Goal: Task Accomplishment & Management: Manage account settings

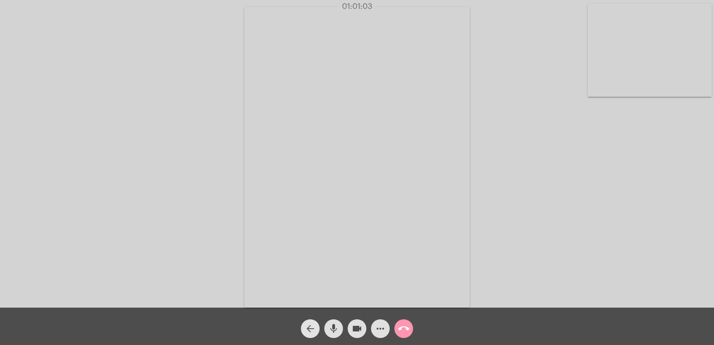
click at [308, 333] on mat-icon "arrow_back" at bounding box center [310, 328] width 11 height 11
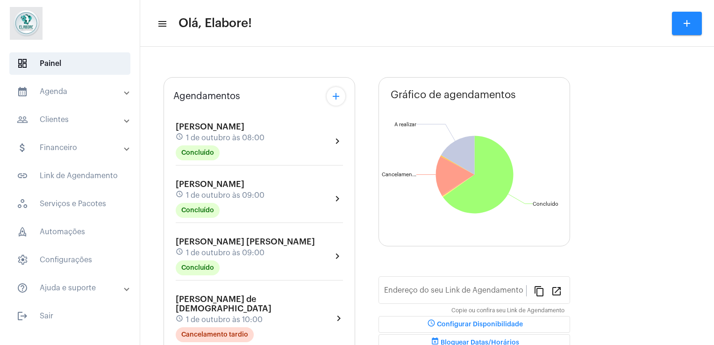
type input "[URL][DOMAIN_NAME]"
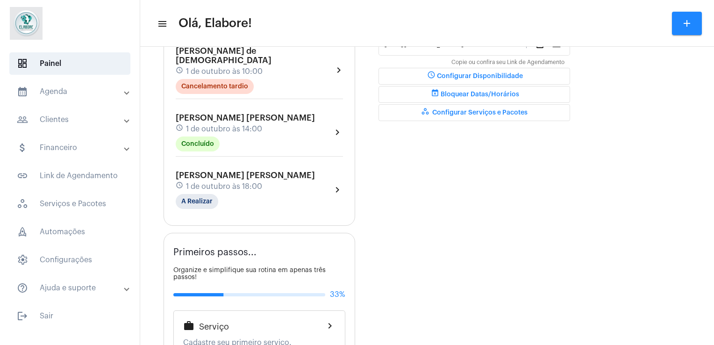
scroll to position [241, 0]
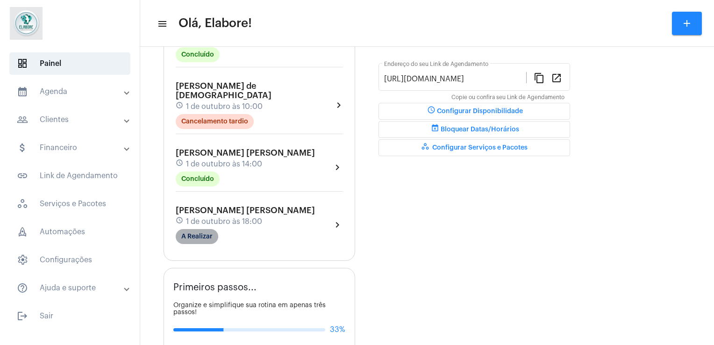
click at [206, 229] on mat-chip "A Realizar" at bounding box center [197, 236] width 43 height 15
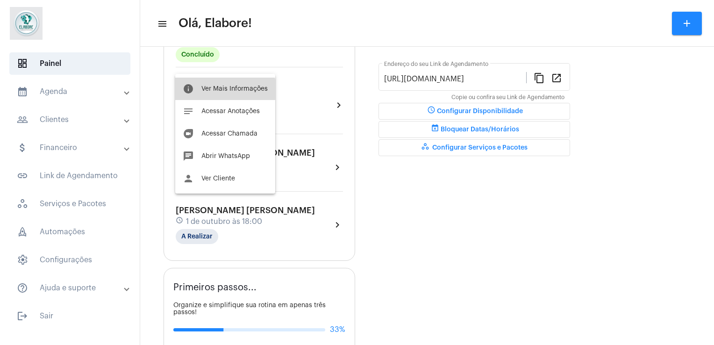
click at [218, 92] on button "info Ver Mais Informações" at bounding box center [225, 89] width 100 height 22
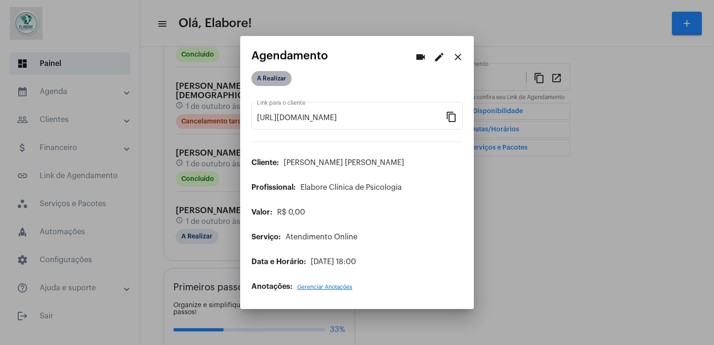
click at [271, 85] on mat-chip "A Realizar" at bounding box center [271, 78] width 40 height 15
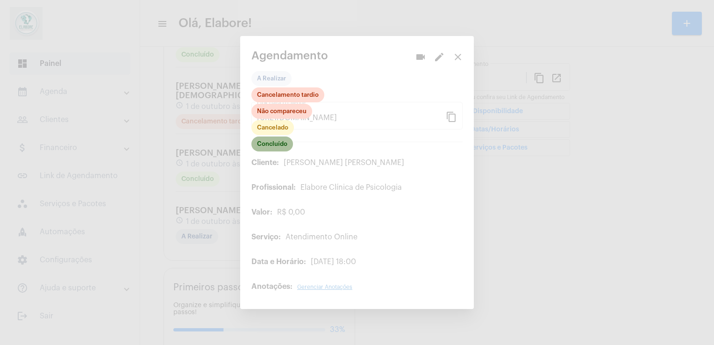
click at [282, 141] on mat-chip "Concluído" at bounding box center [272, 143] width 42 height 15
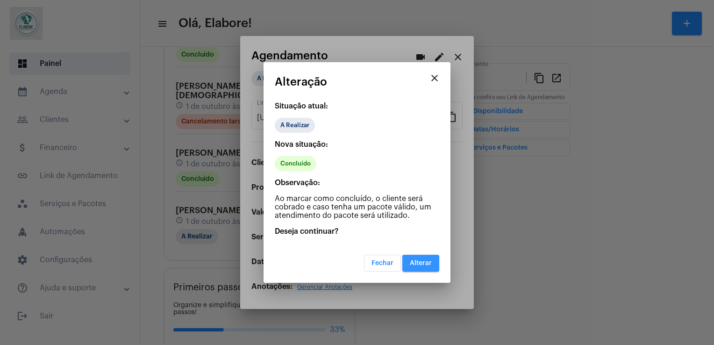
click at [405, 259] on button "Alterar" at bounding box center [420, 263] width 37 height 17
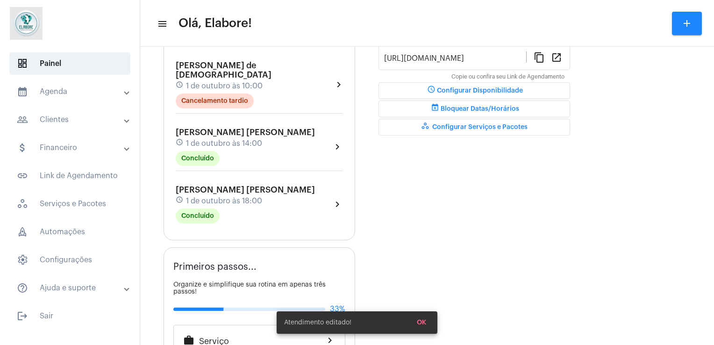
scroll to position [267, 0]
